Goal: Task Accomplishment & Management: Use online tool/utility

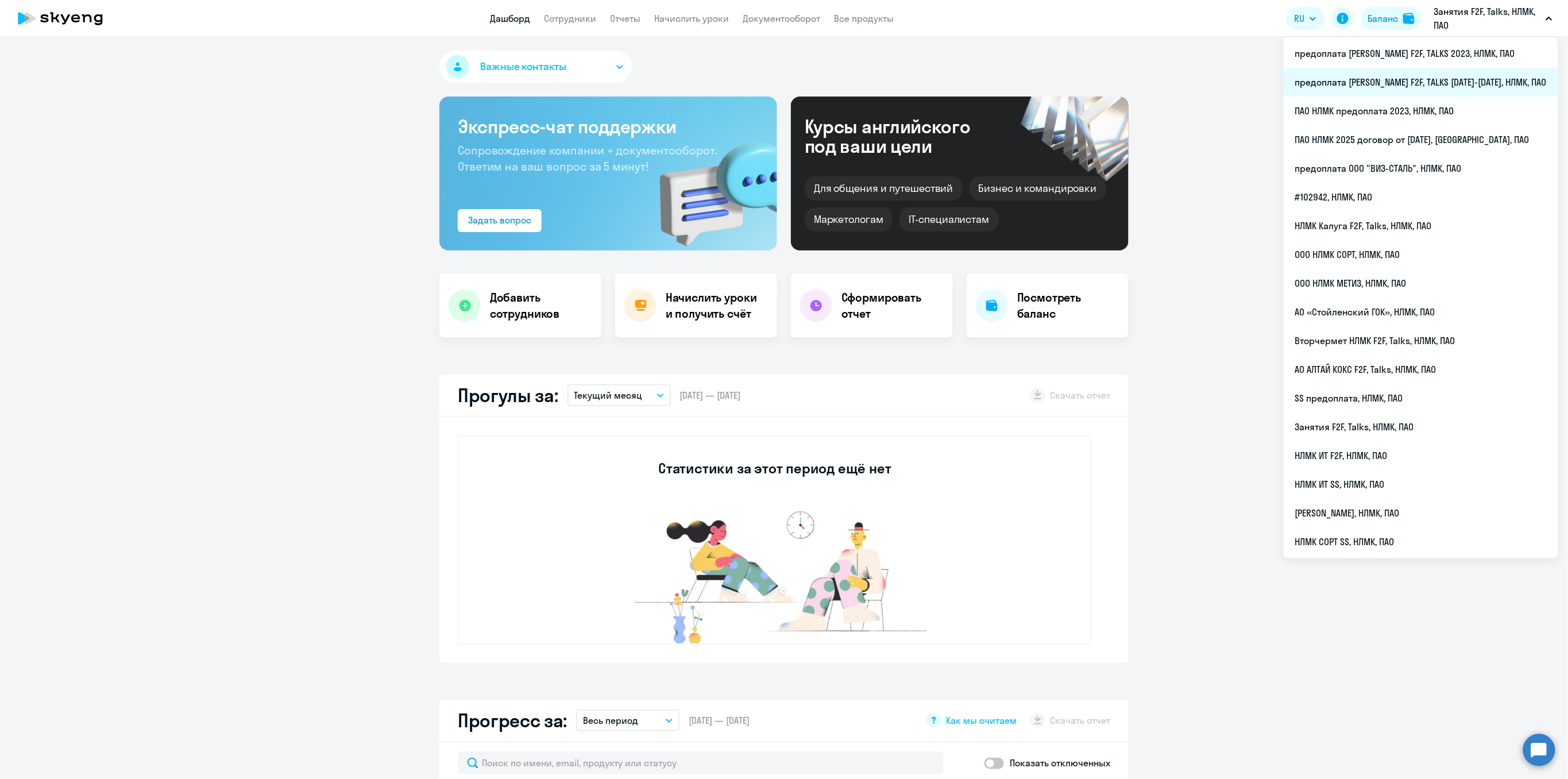
click at [1456, 86] on li "предоплата [PERSON_NAME] F2F, TALKS [DATE]-[DATE], НЛМК, ПАО" at bounding box center [1421, 82] width 274 height 28
select select "30"
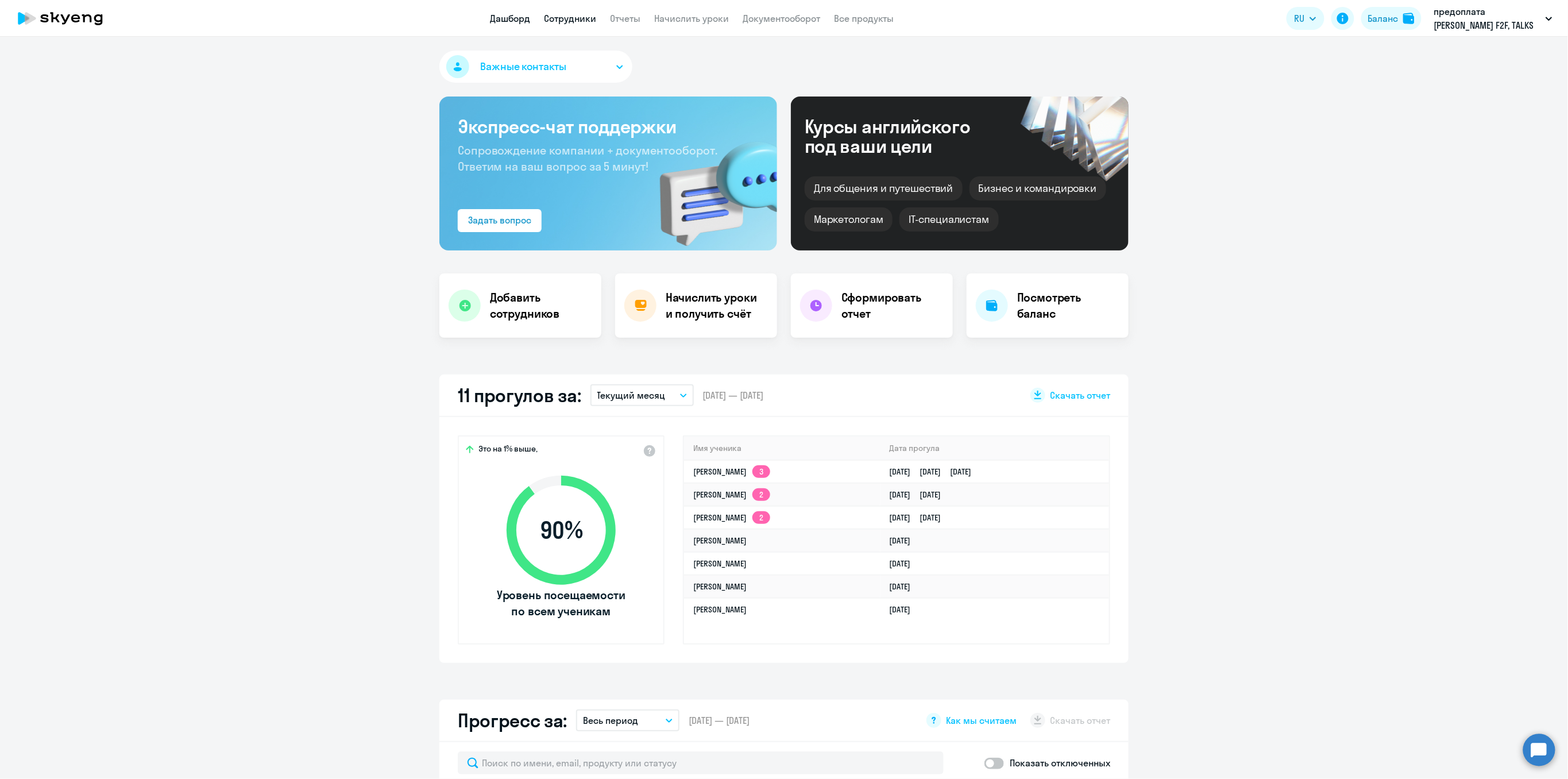
select select "30"
click at [573, 21] on link "Сотрудники" at bounding box center [570, 18] width 52 height 11
select select "30"
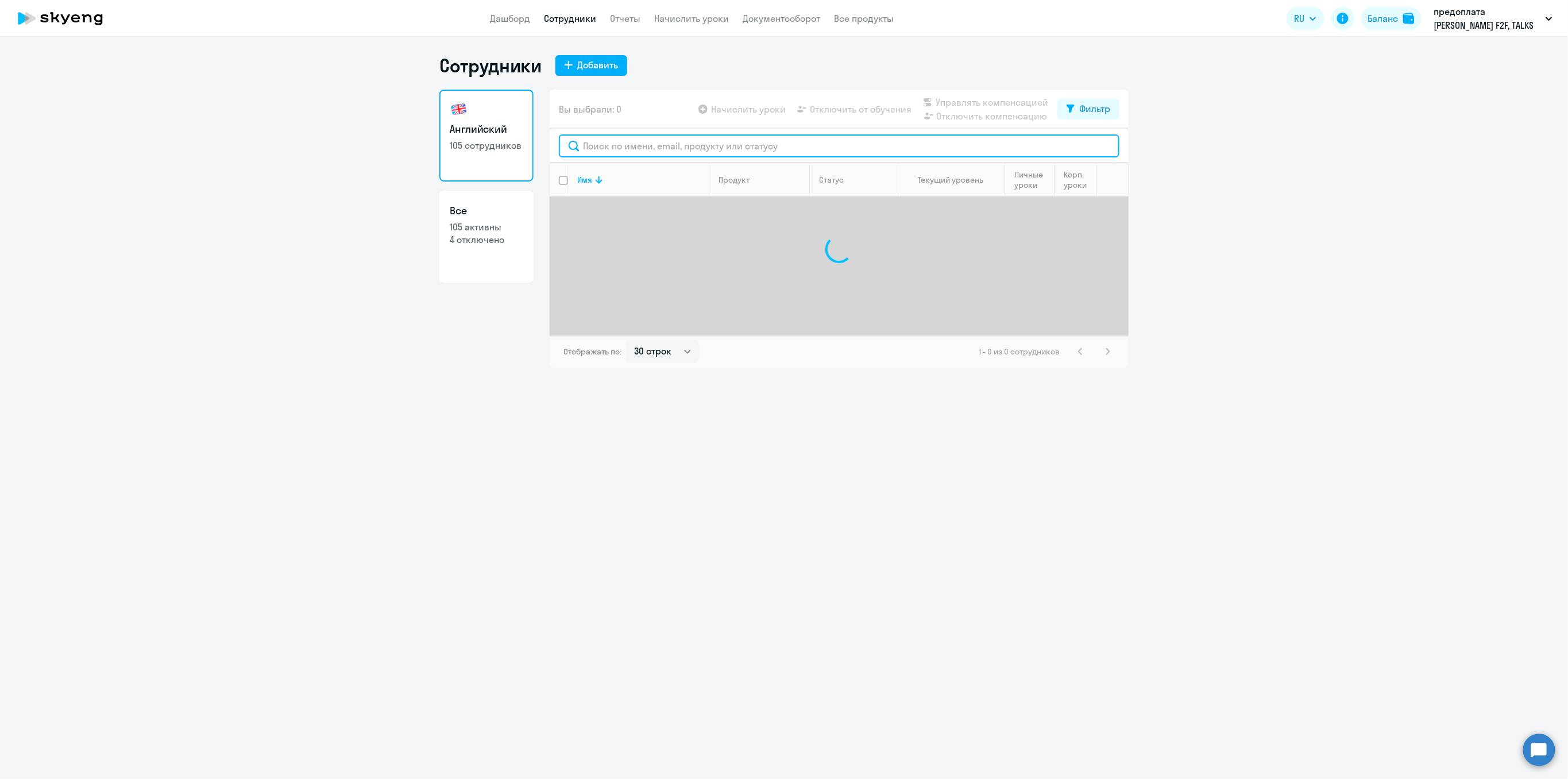
click at [599, 147] on input "text" at bounding box center [839, 146] width 561 height 23
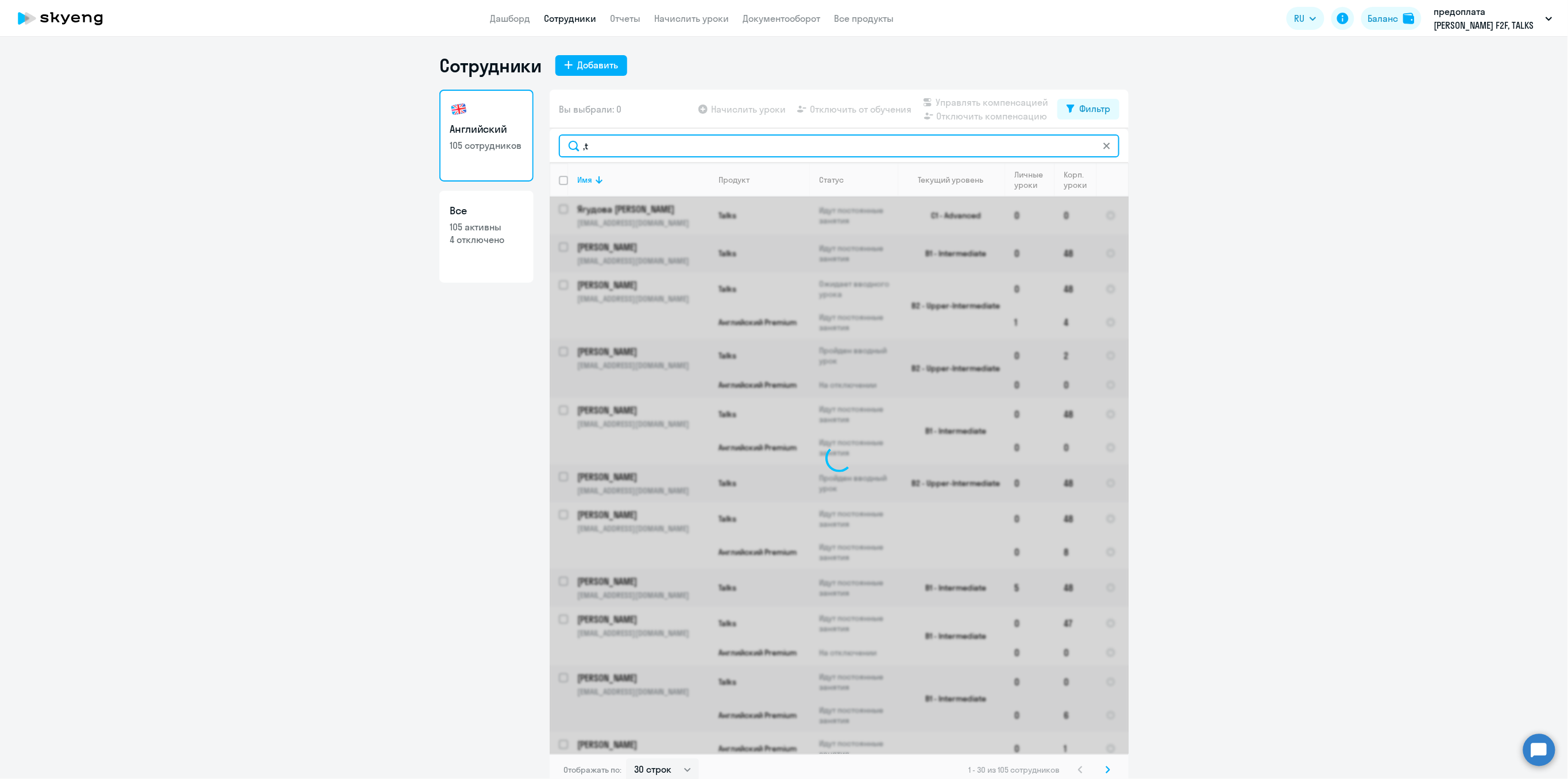
type input ","
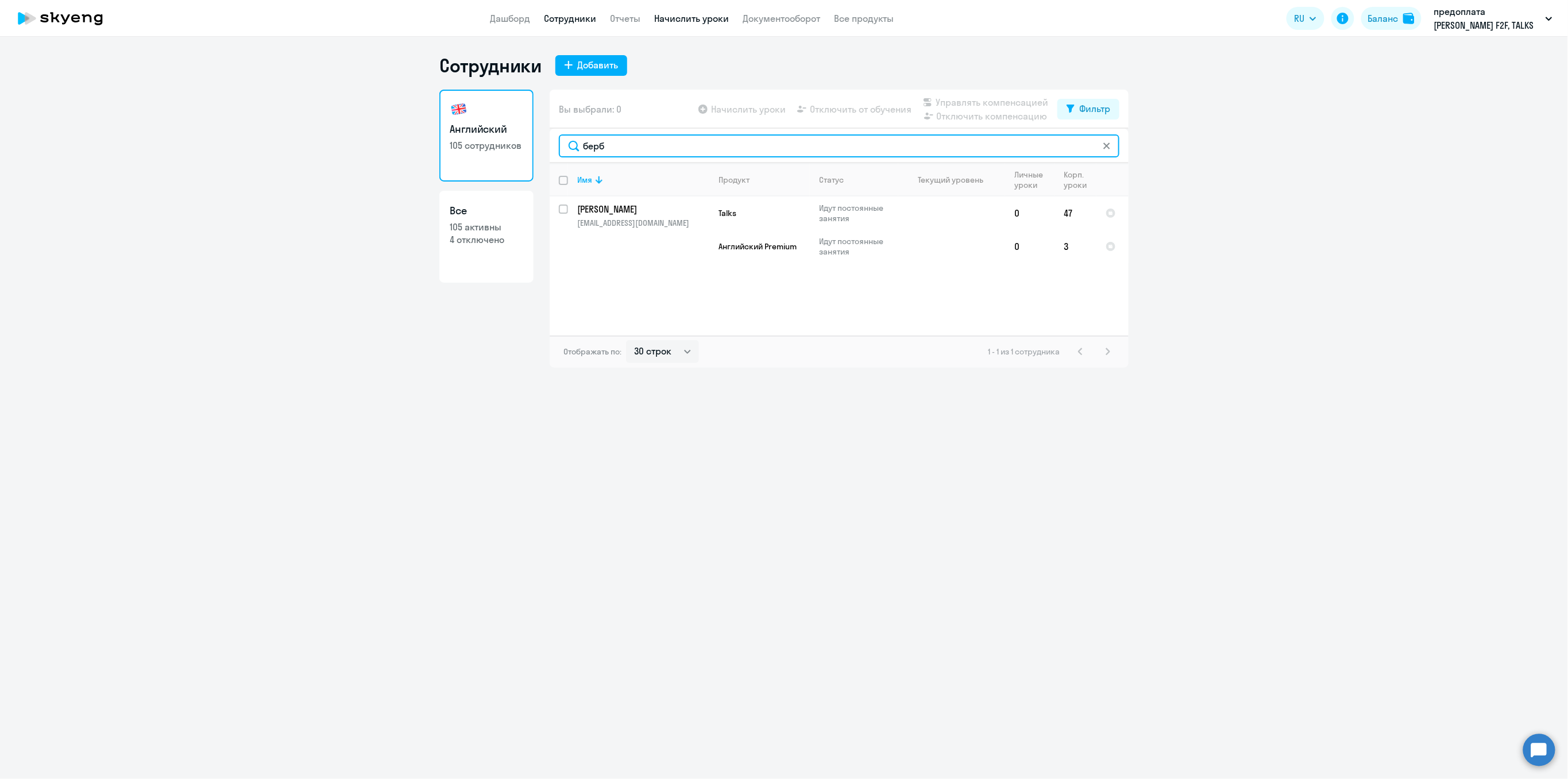
type input "берб"
click at [687, 19] on link "Начислить уроки" at bounding box center [691, 18] width 75 height 11
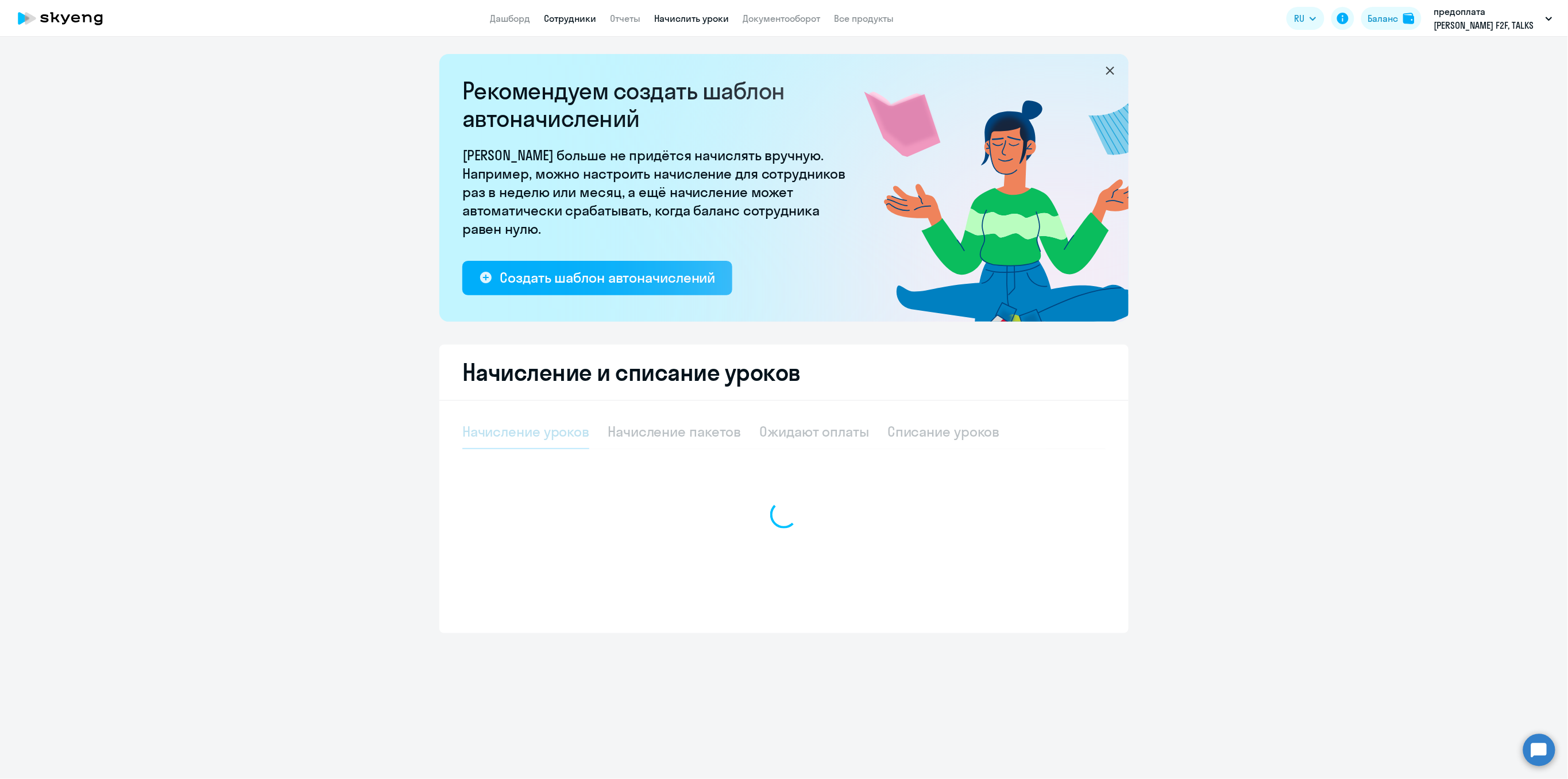
select select "10"
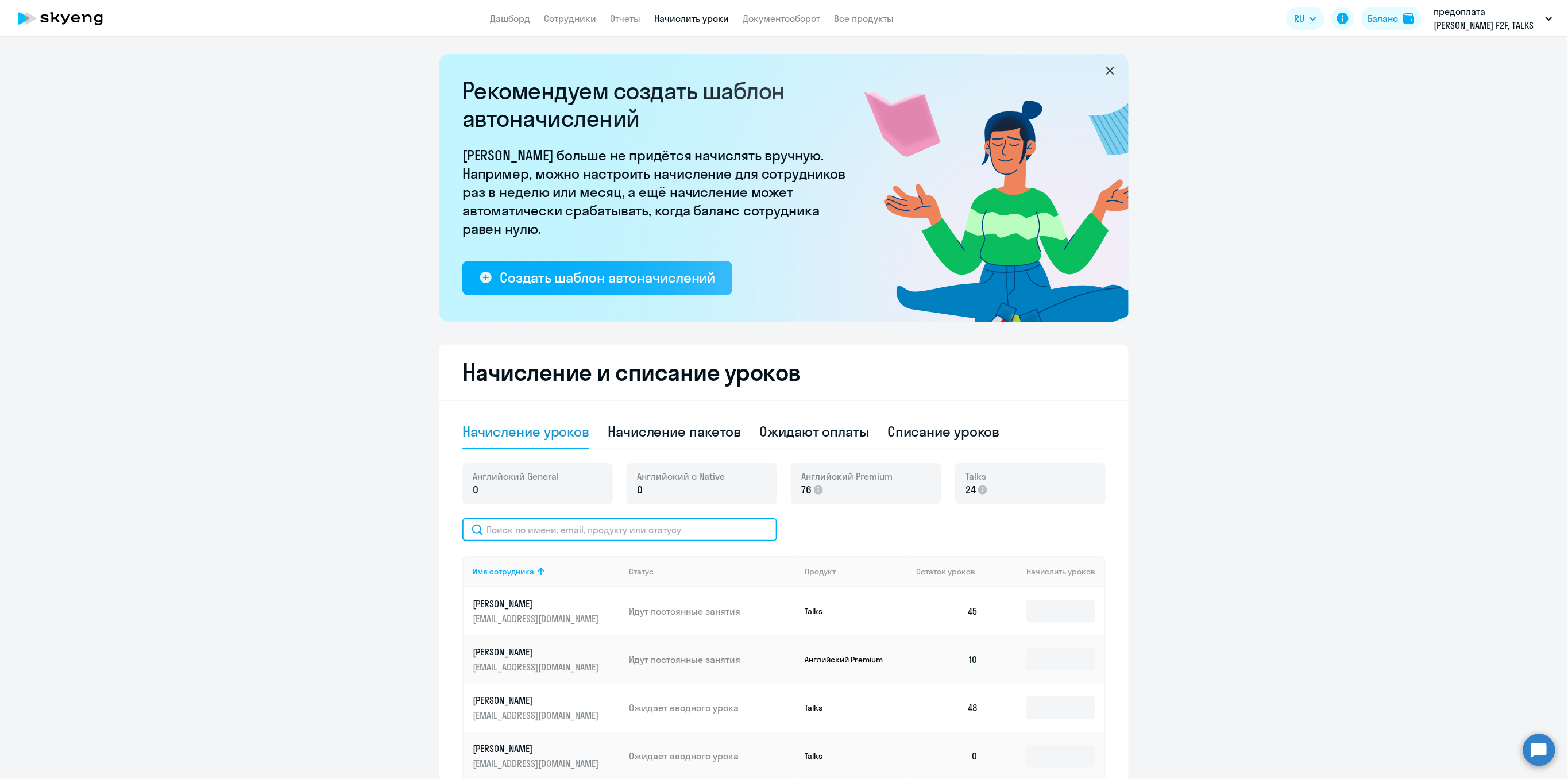
click at [485, 526] on input "text" at bounding box center [620, 530] width 315 height 23
type input "берб"
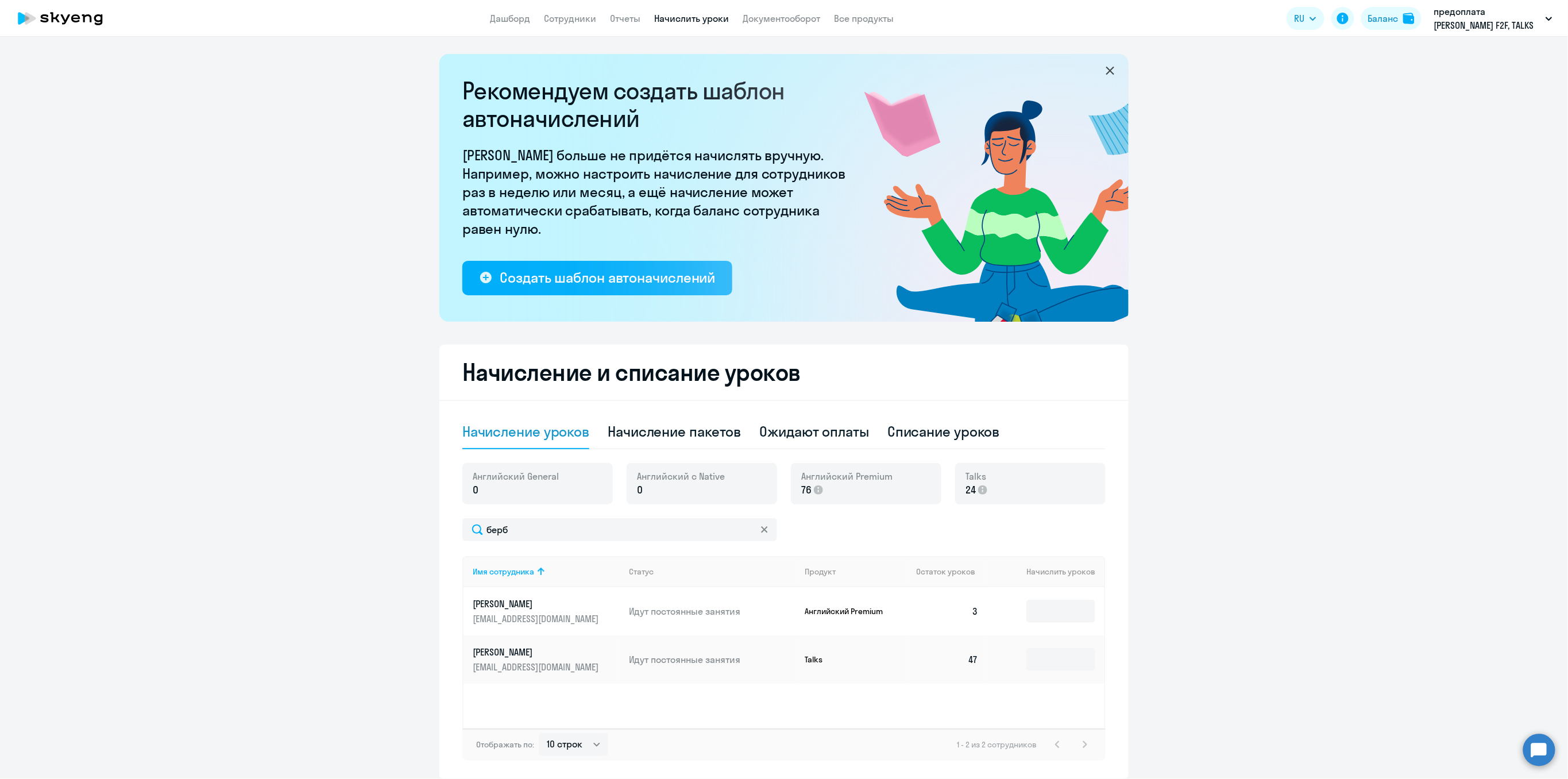
click at [513, 618] on p "[EMAIL_ADDRESS][DOMAIN_NAME]" at bounding box center [537, 619] width 129 height 13
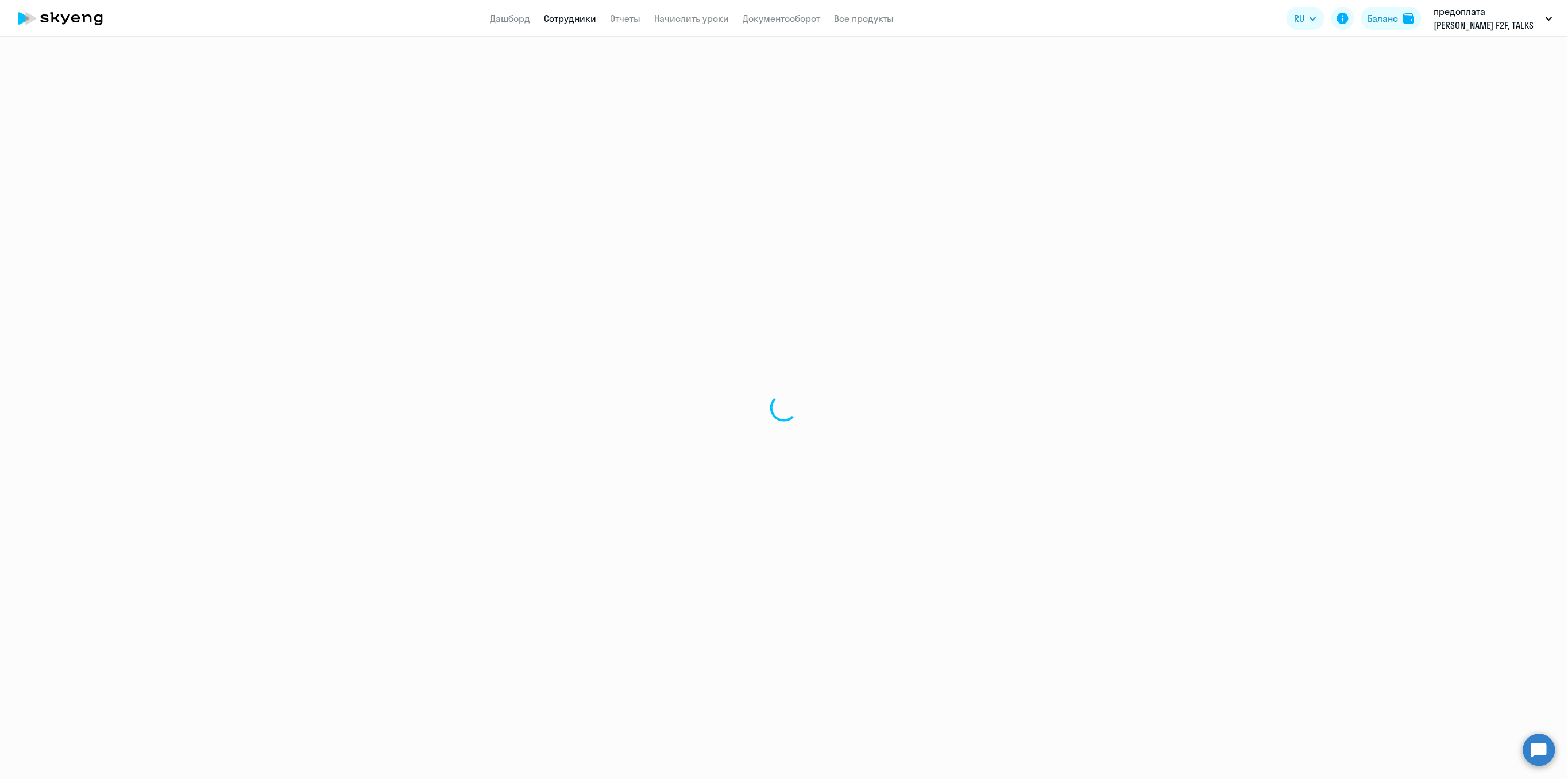
select select "english"
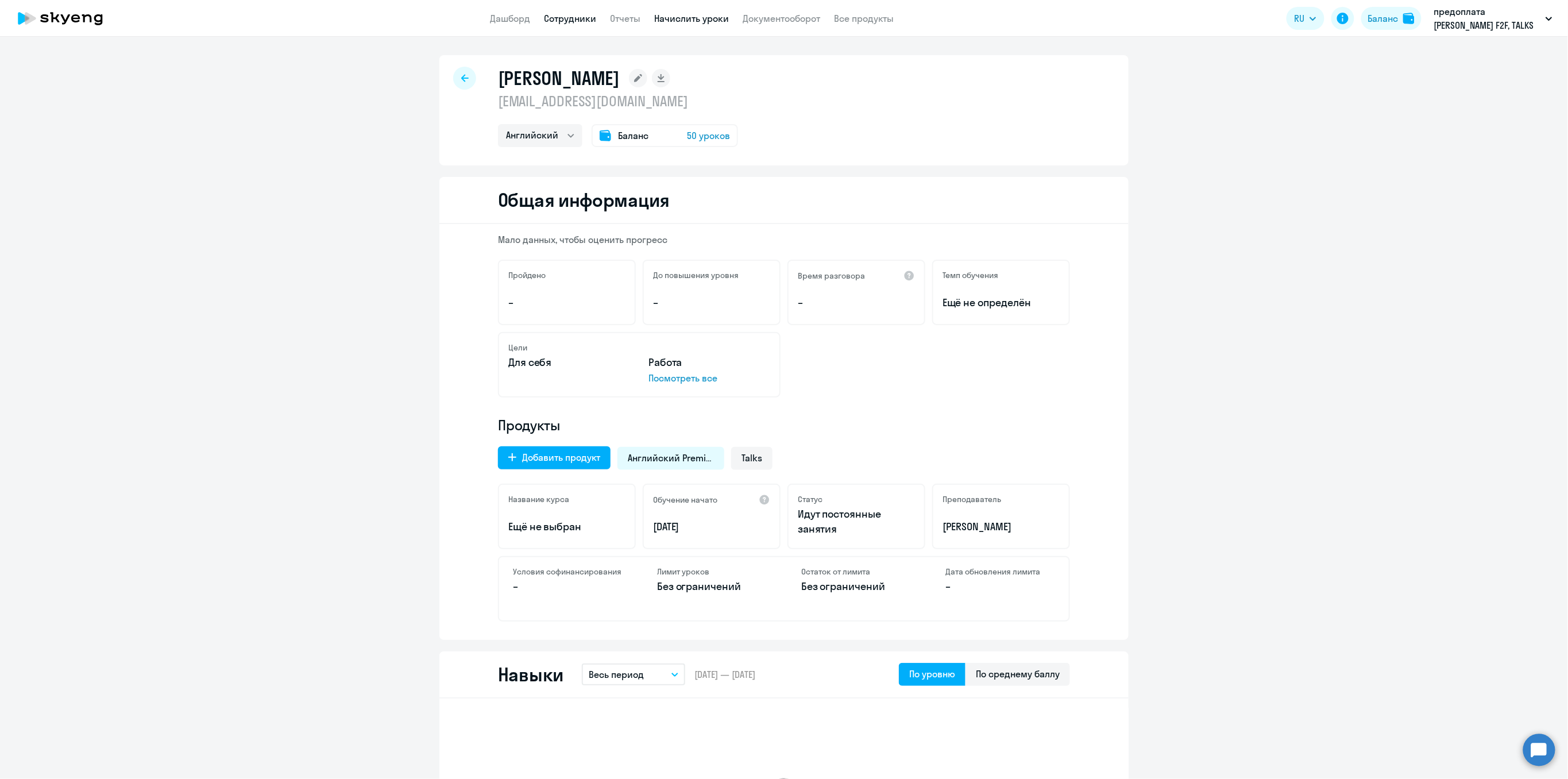
click at [719, 18] on link "Начислить уроки" at bounding box center [691, 18] width 75 height 11
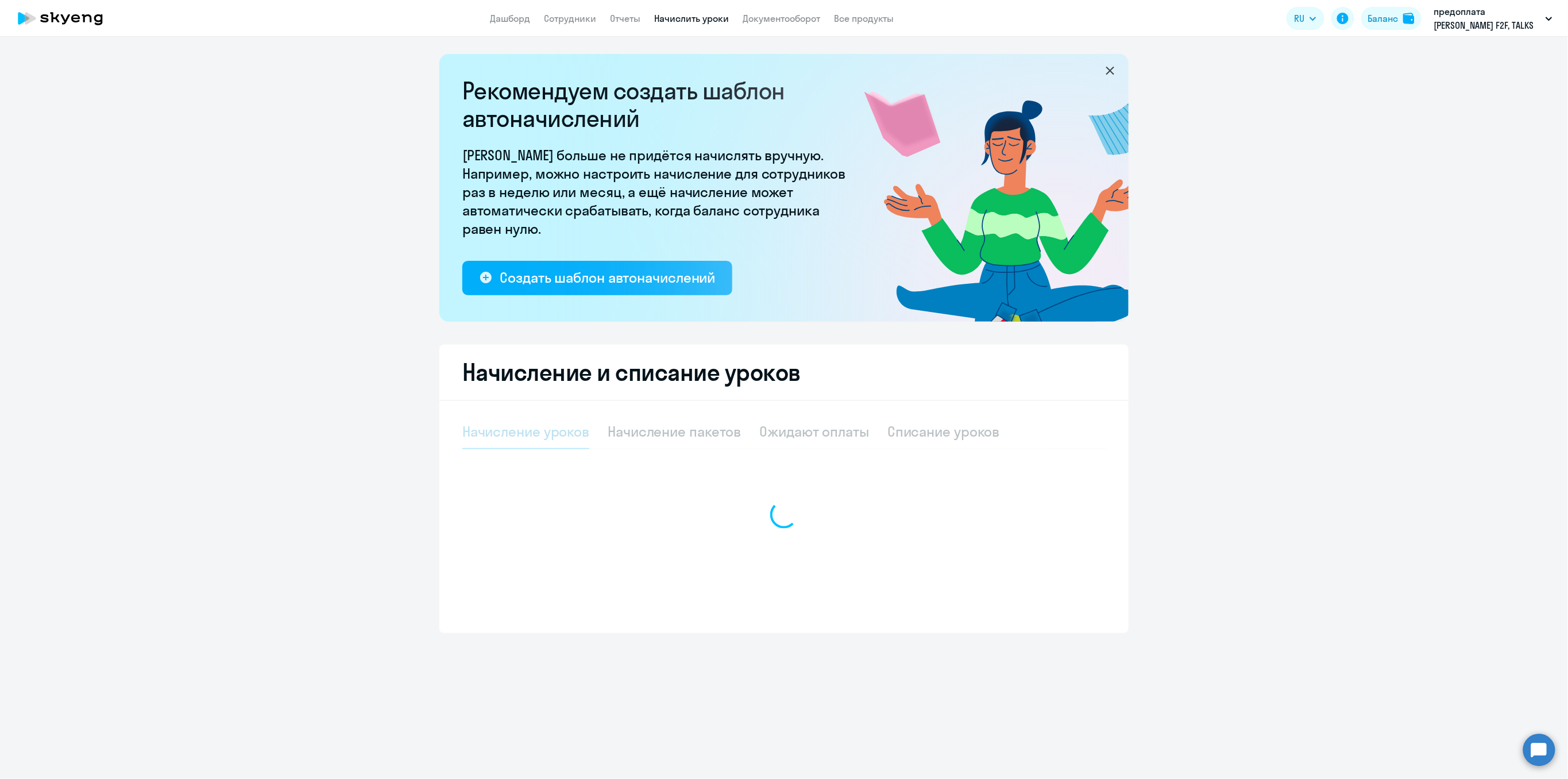
select select "10"
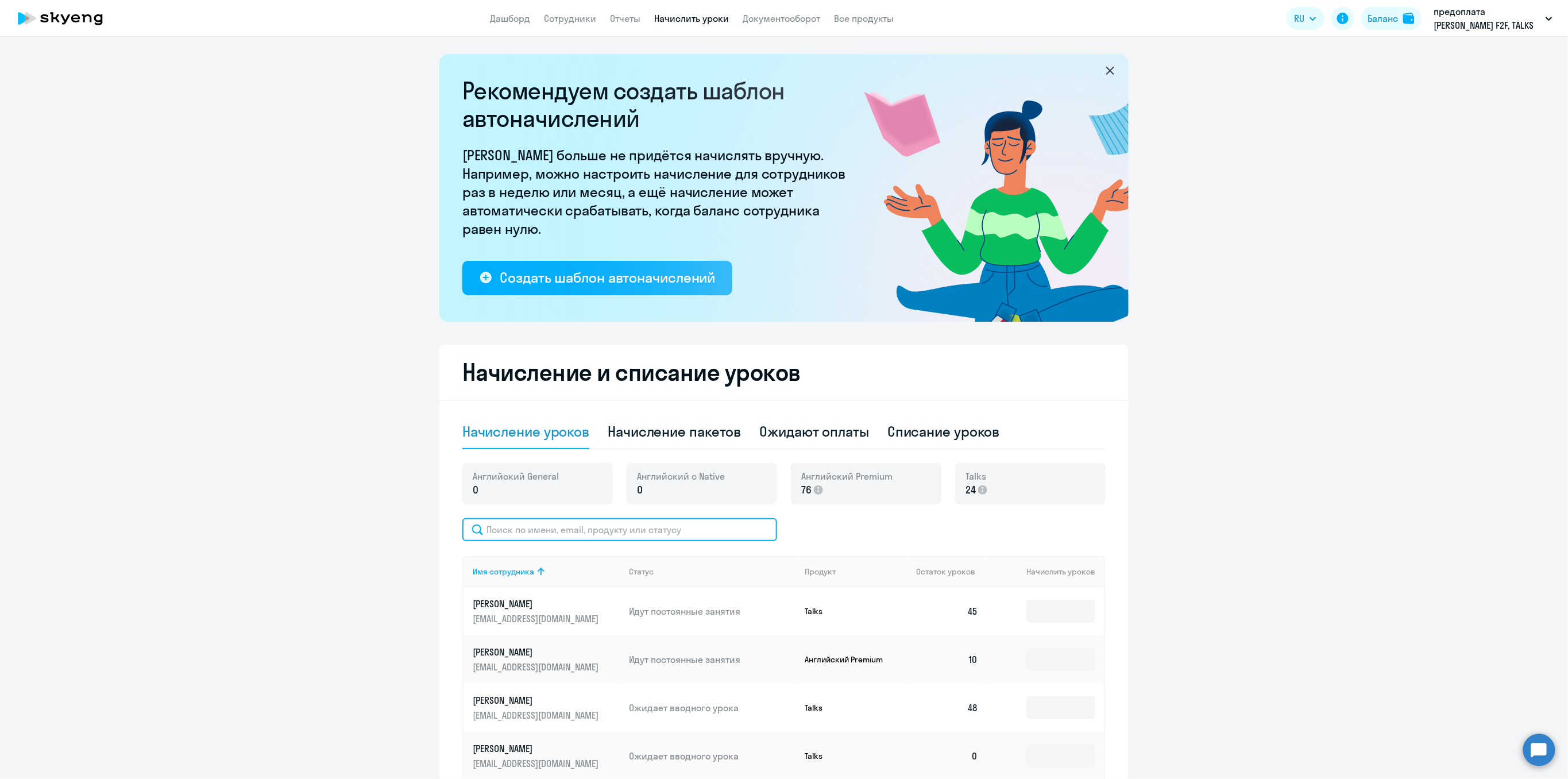
click at [501, 530] on input "text" at bounding box center [620, 530] width 315 height 23
type input "берб"
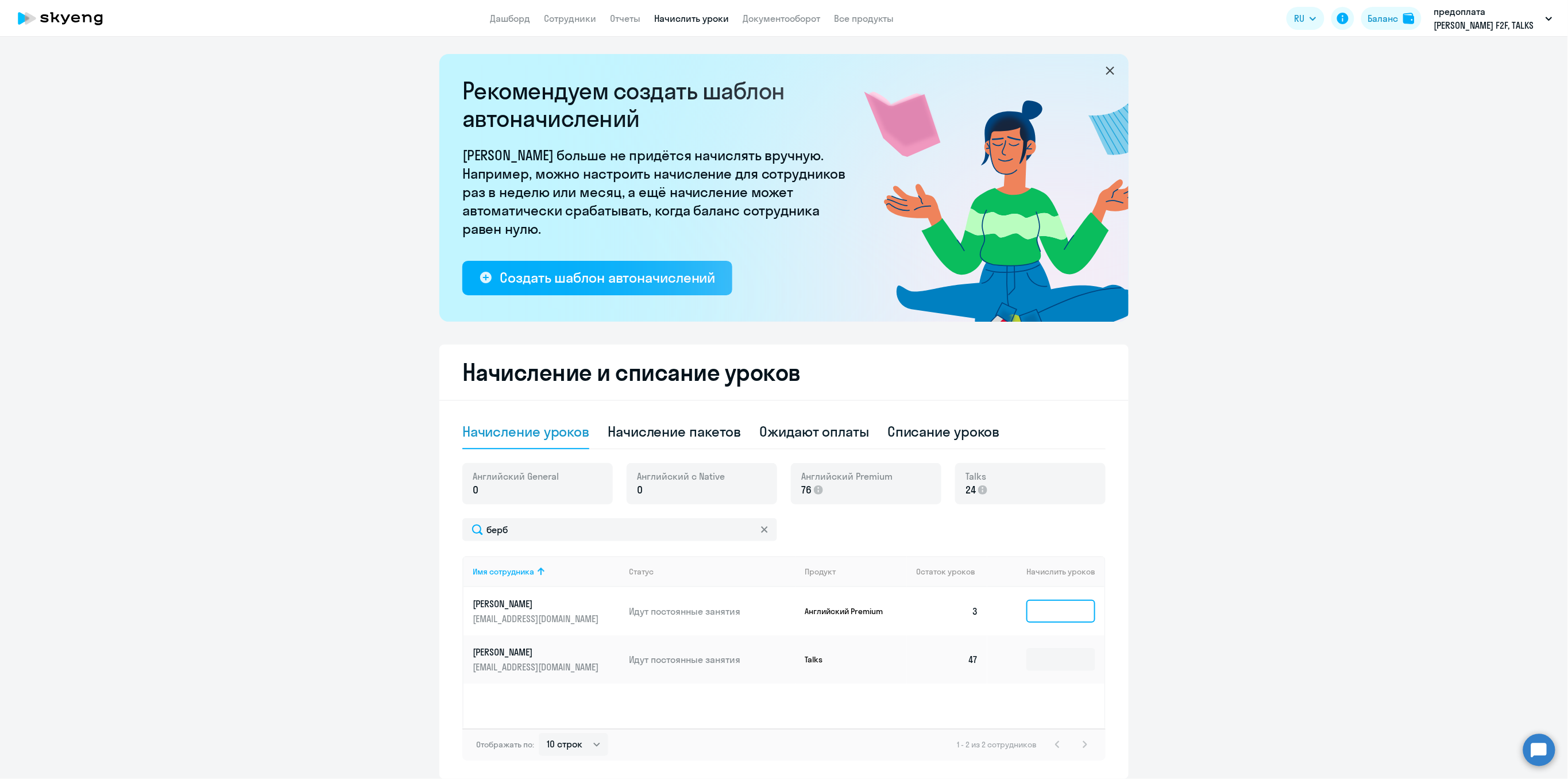
click at [1047, 613] on input at bounding box center [1061, 611] width 69 height 23
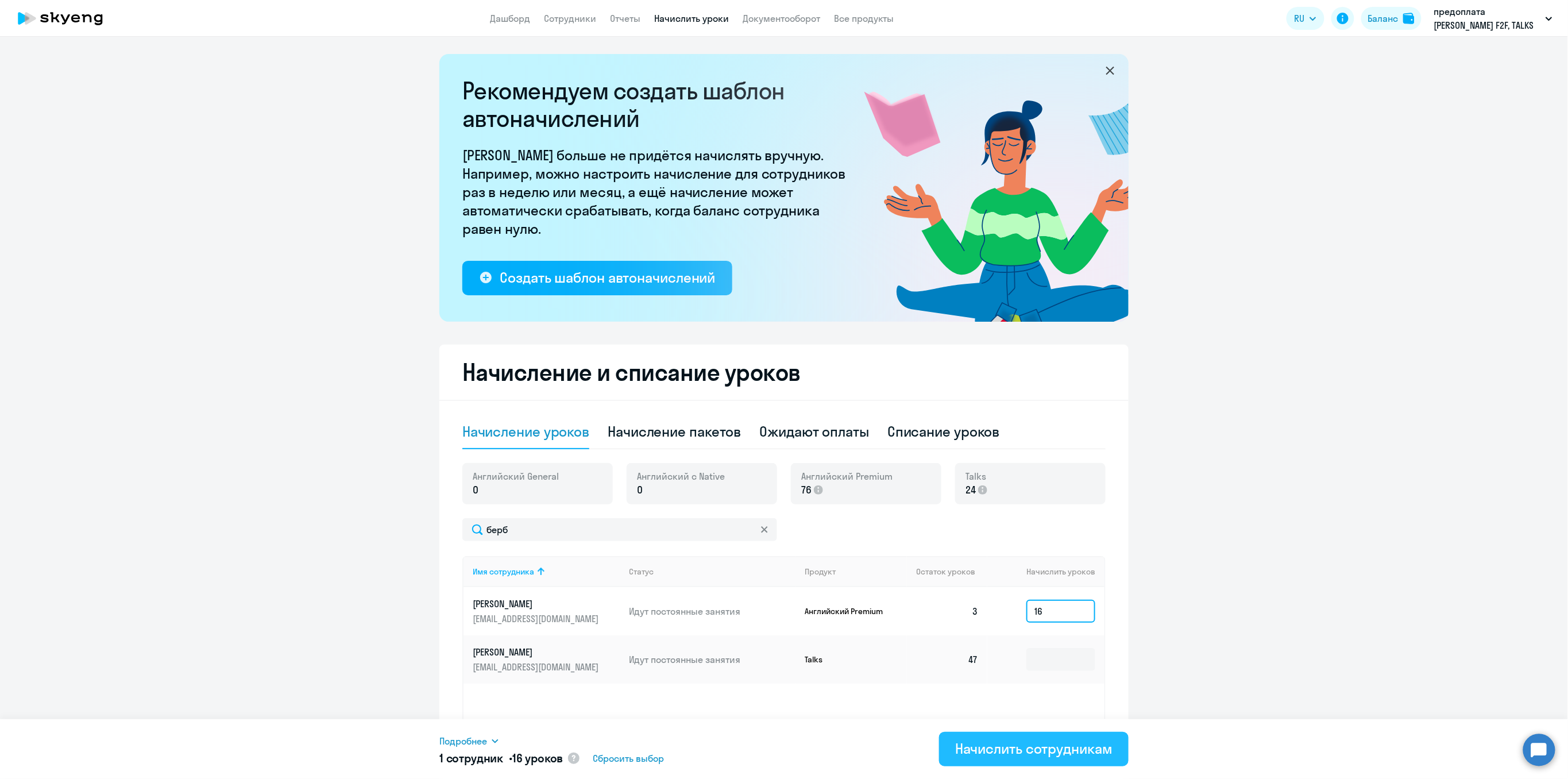
type input "16"
click at [1004, 747] on div "Начислить сотрудникам" at bounding box center [1033, 749] width 157 height 18
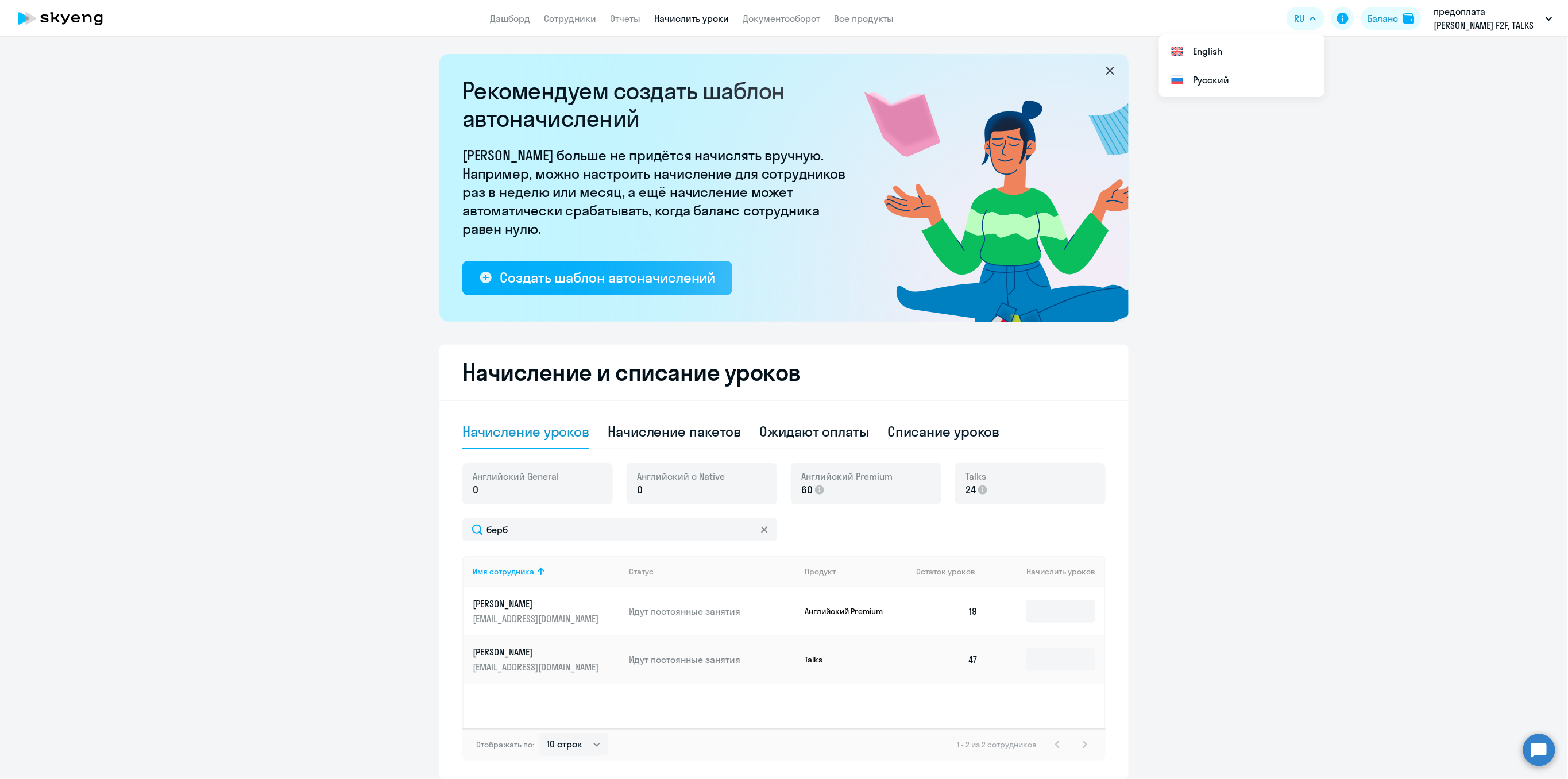
click at [761, 532] on icon at bounding box center [764, 529] width 7 height 7
